Goal: Check status: Check status

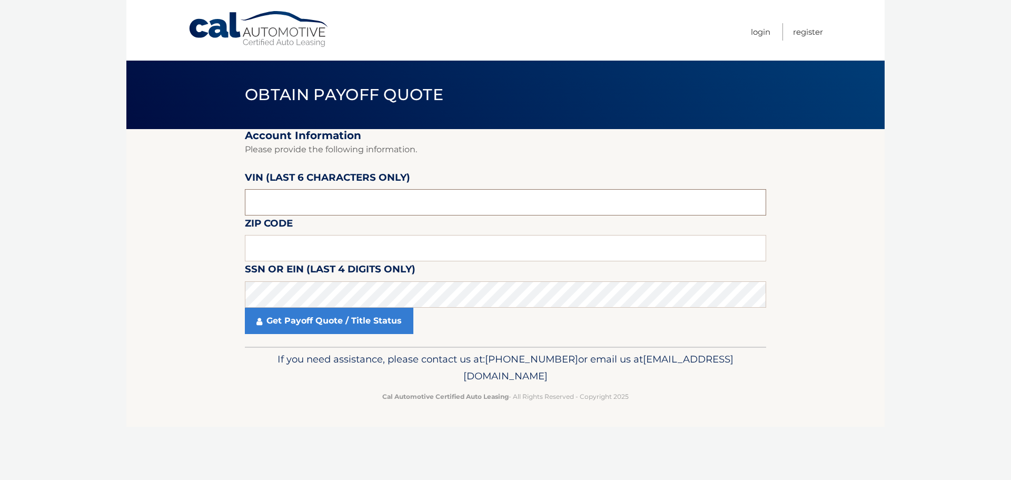
click at [267, 200] on input "text" at bounding box center [505, 202] width 521 height 26
drag, startPoint x: 286, startPoint y: 204, endPoint x: 232, endPoint y: 197, distance: 54.1
click at [232, 197] on section "Account Information Please provide the following information. VIN (last 6 chara…" at bounding box center [505, 237] width 758 height 217
type input "517034"
click at [276, 243] on input "text" at bounding box center [505, 248] width 521 height 26
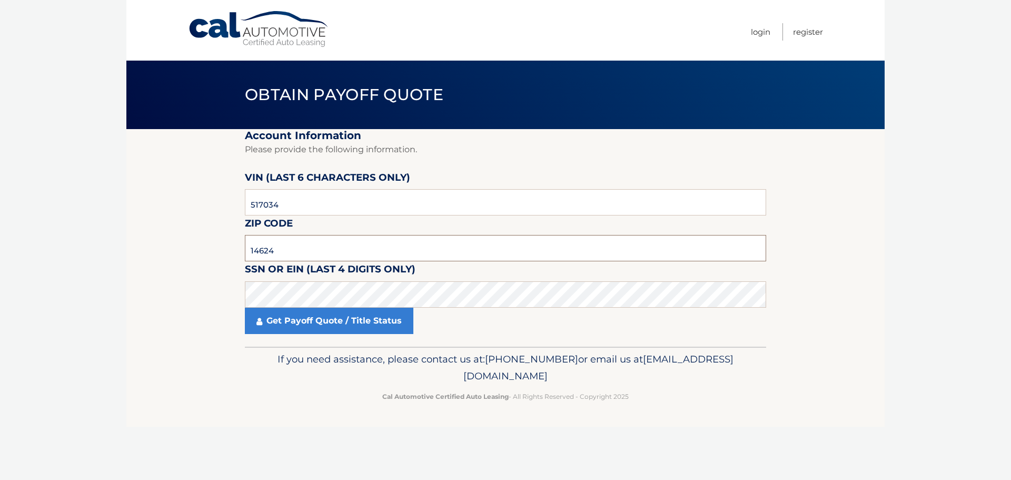
type input "14624"
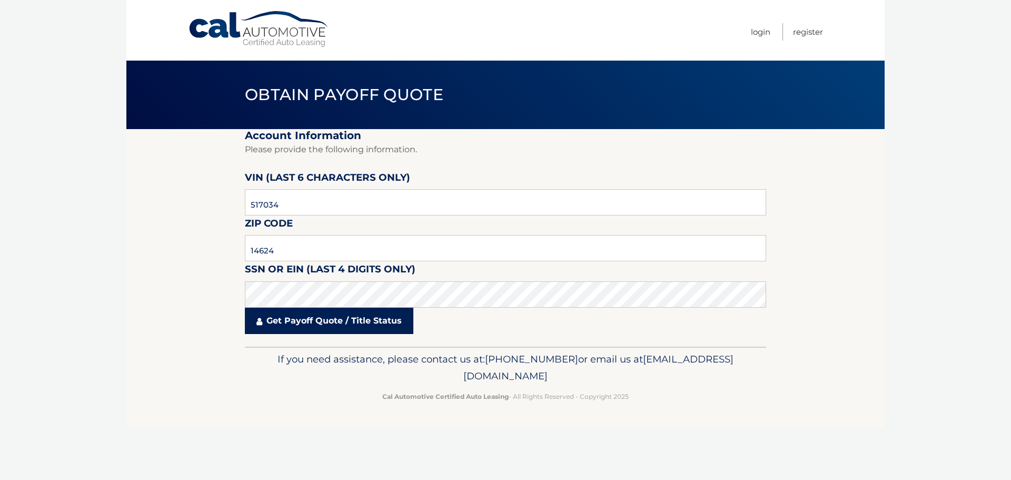
click at [361, 324] on link "Get Payoff Quote / Title Status" at bounding box center [329, 320] width 168 height 26
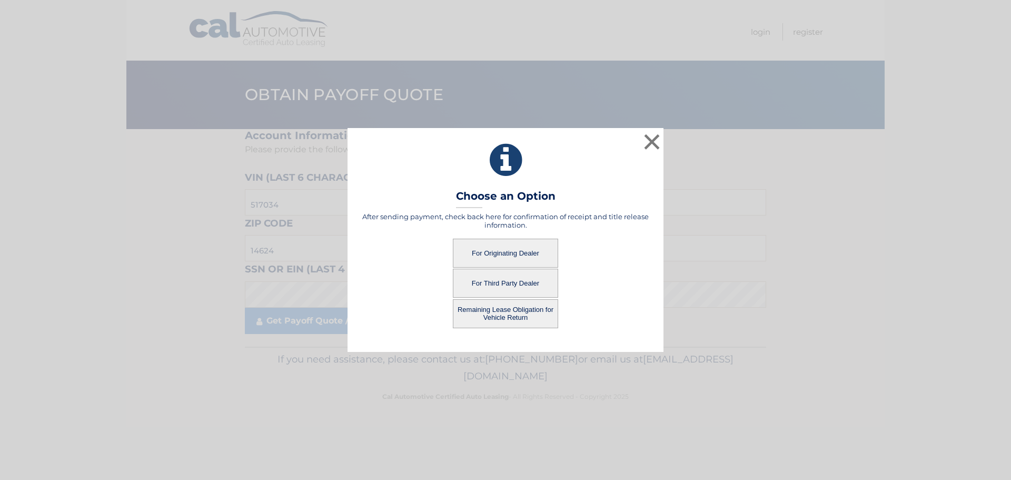
click at [529, 256] on button "For Originating Dealer" at bounding box center [505, 252] width 105 height 29
click at [506, 254] on button "For Originating Dealer" at bounding box center [505, 252] width 105 height 29
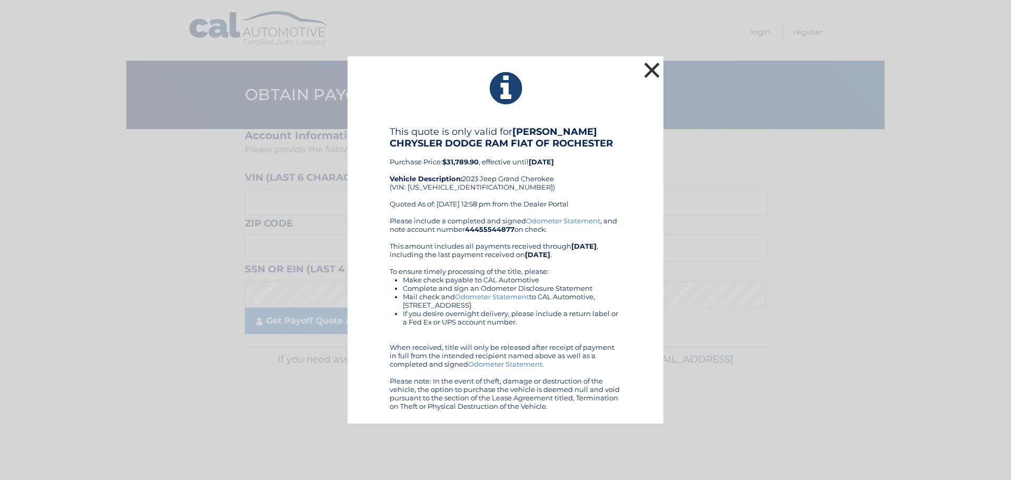
click at [649, 69] on button "×" at bounding box center [651, 69] width 21 height 21
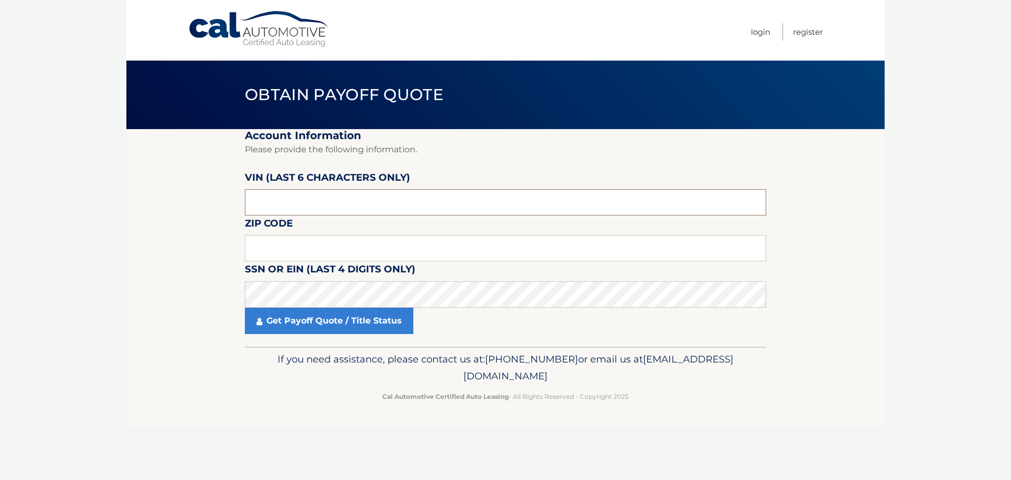
click at [303, 199] on input "text" at bounding box center [505, 202] width 521 height 26
drag, startPoint x: 306, startPoint y: 201, endPoint x: 214, endPoint y: 204, distance: 92.2
click at [214, 204] on section "Account Information Please provide the following information. VIN (last 6 chara…" at bounding box center [505, 237] width 758 height 217
type input "517034"
click at [300, 241] on input "text" at bounding box center [505, 248] width 521 height 26
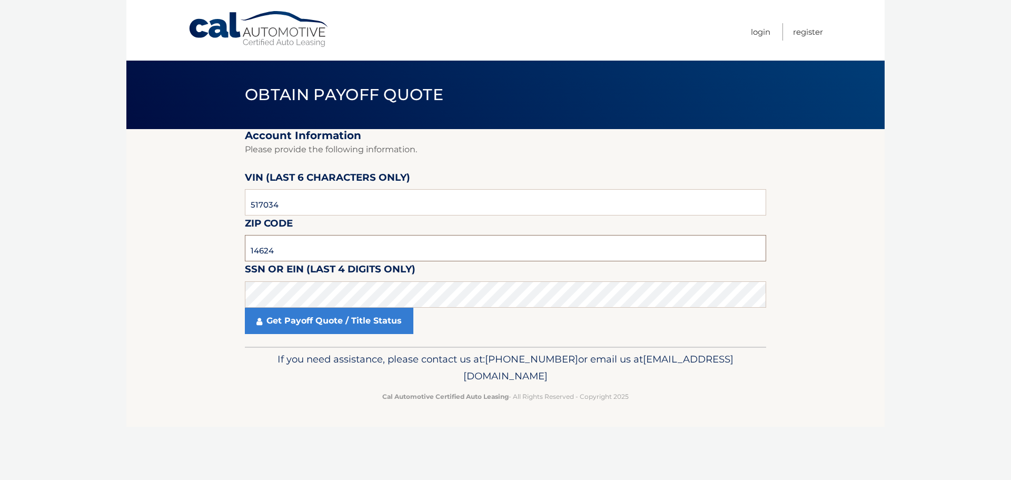
type input "14624"
click at [188, 356] on footer "If you need assistance, please contact us at: 609-807-3200 or email us at Custo…" at bounding box center [505, 386] width 758 height 80
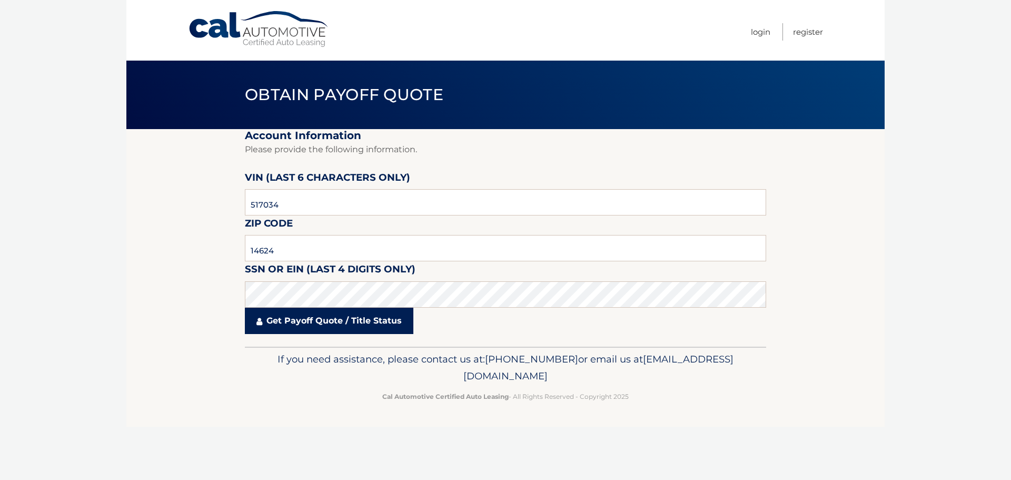
click at [295, 320] on link "Get Payoff Quote / Title Status" at bounding box center [329, 320] width 168 height 26
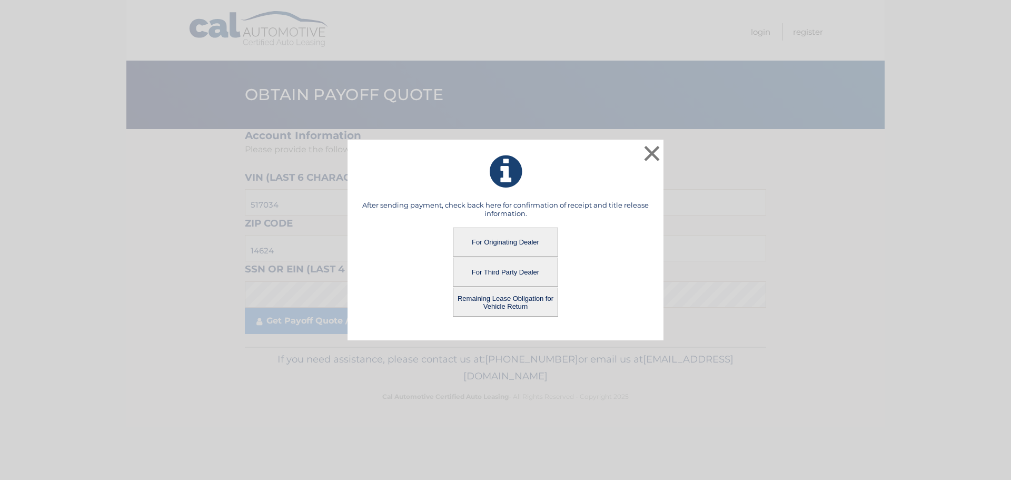
click at [521, 306] on button "Remaining Lease Obligation for Vehicle Return" at bounding box center [505, 301] width 105 height 29
click at [497, 298] on button "Remaining Lease Obligation for Vehicle Return" at bounding box center [505, 301] width 105 height 29
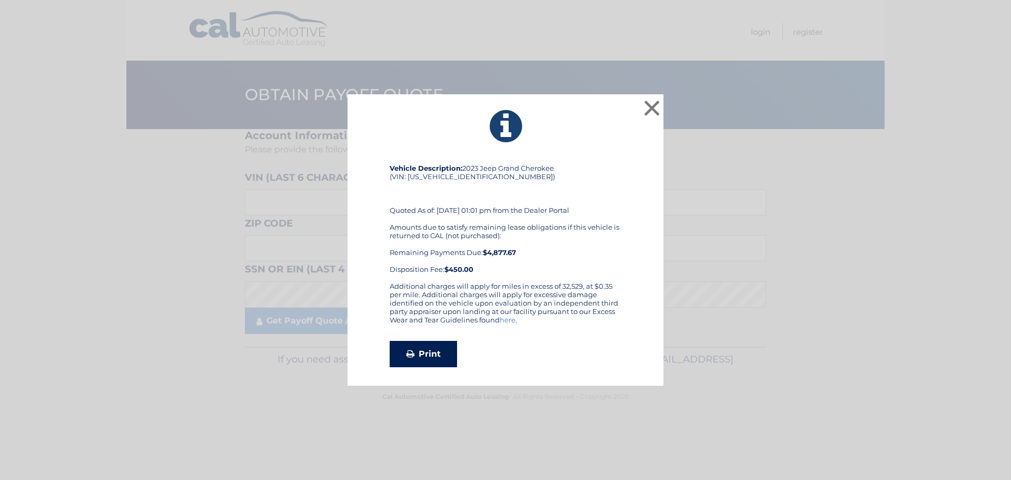
click at [422, 354] on link "Print" at bounding box center [423, 354] width 67 height 26
click at [651, 109] on button "×" at bounding box center [651, 107] width 21 height 21
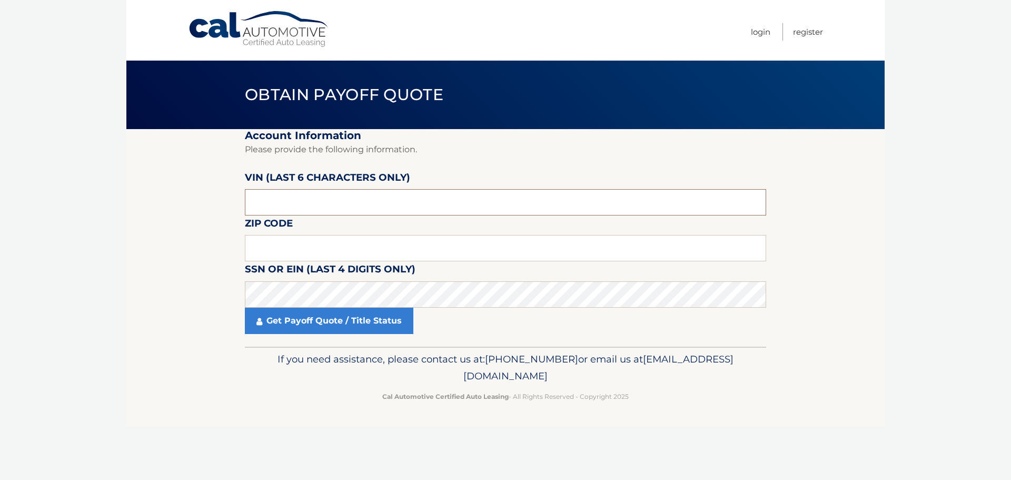
drag, startPoint x: 288, startPoint y: 201, endPoint x: 245, endPoint y: 205, distance: 43.4
click at [245, 205] on input "text" at bounding box center [505, 202] width 521 height 26
type input "517034"
click at [277, 246] on input "text" at bounding box center [505, 248] width 521 height 26
type input "14624"
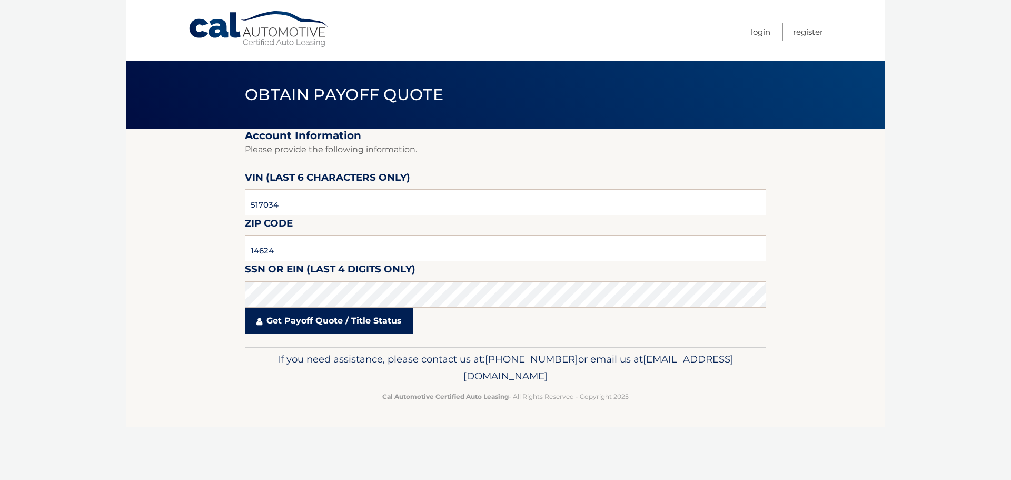
click at [333, 320] on link "Get Payoff Quote / Title Status" at bounding box center [329, 320] width 168 height 26
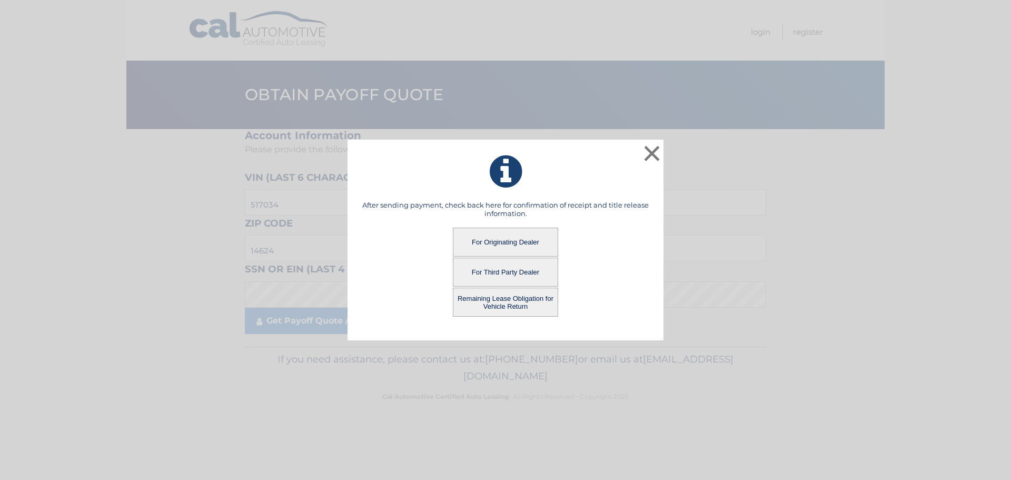
click at [495, 245] on button "For Originating Dealer" at bounding box center [505, 241] width 105 height 29
click at [522, 245] on button "For Originating Dealer" at bounding box center [505, 241] width 105 height 29
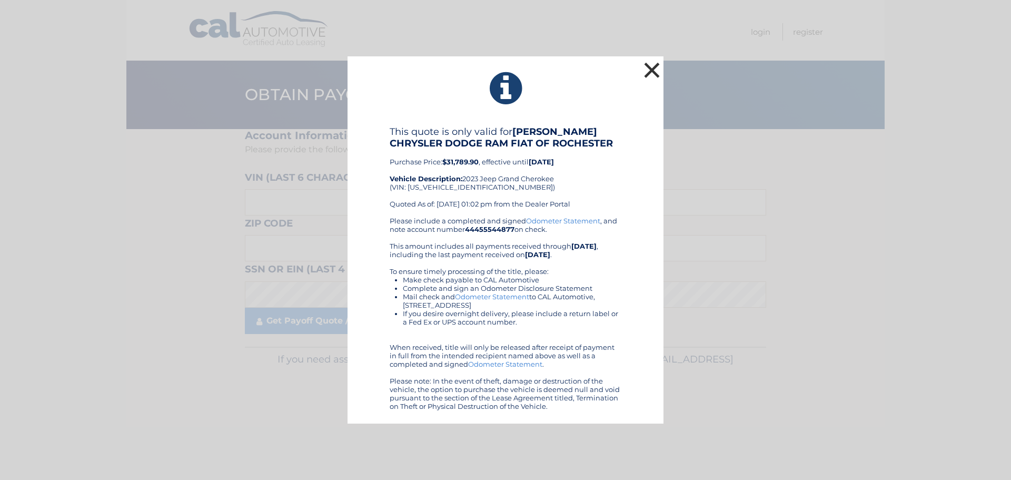
click at [655, 72] on button "×" at bounding box center [651, 69] width 21 height 21
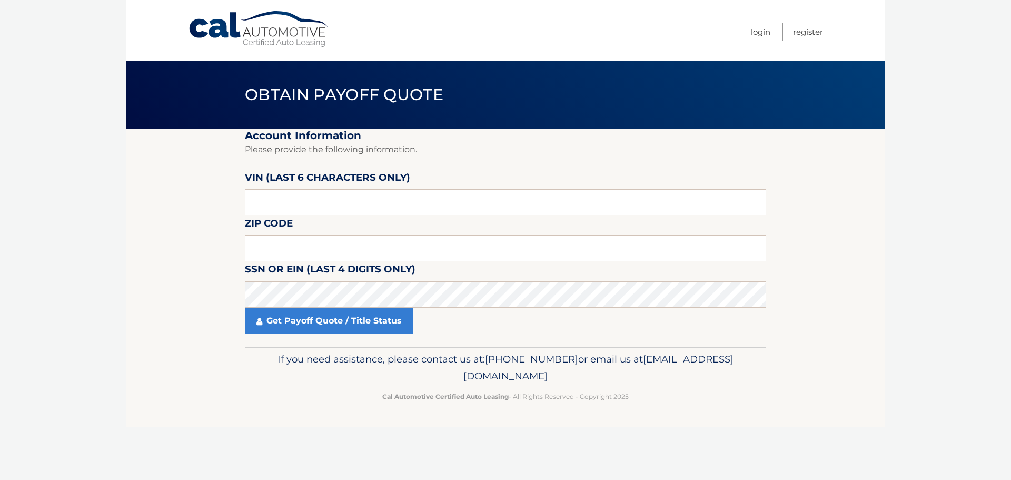
click at [905, 19] on body "Cal Automotive Menu Login Register Obtain Payoff Quote" at bounding box center [505, 240] width 1011 height 480
